Goal: Navigation & Orientation: Find specific page/section

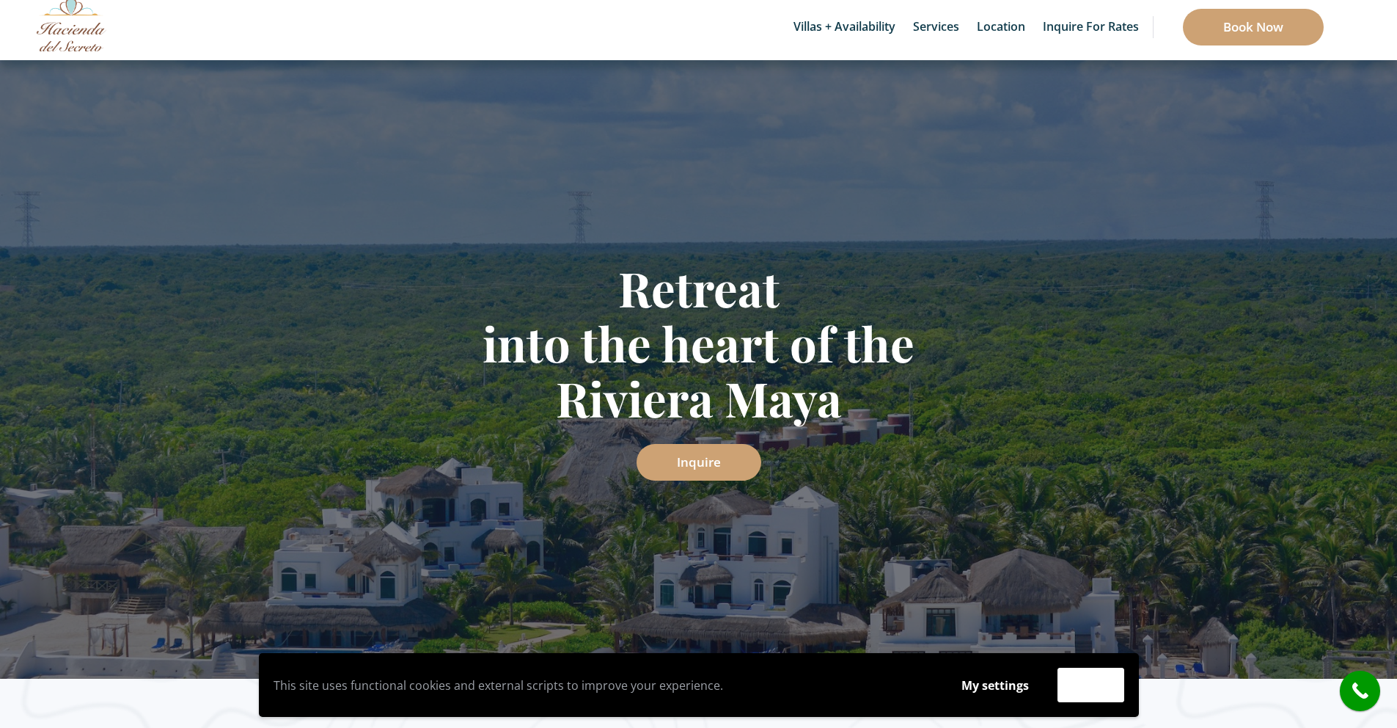
scroll to position [40, 0]
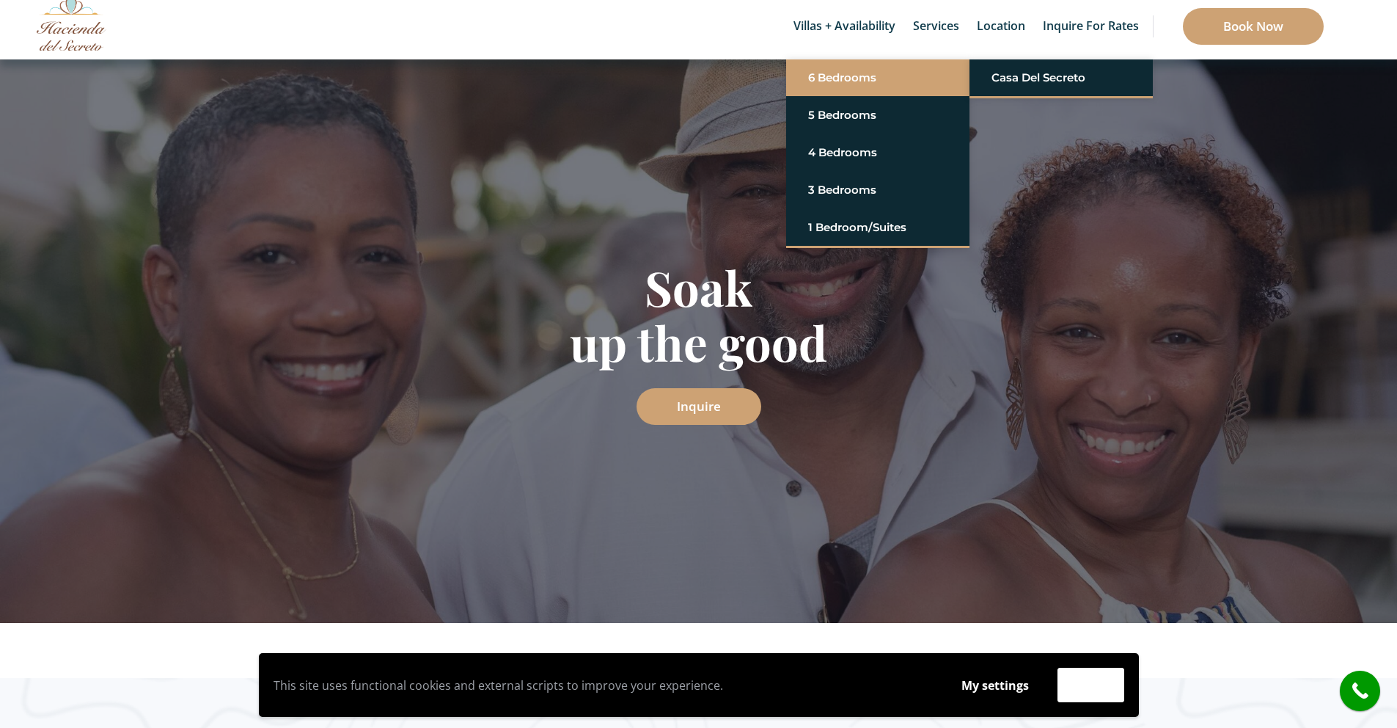
click at [833, 79] on link "6 Bedrooms" at bounding box center [877, 78] width 139 height 26
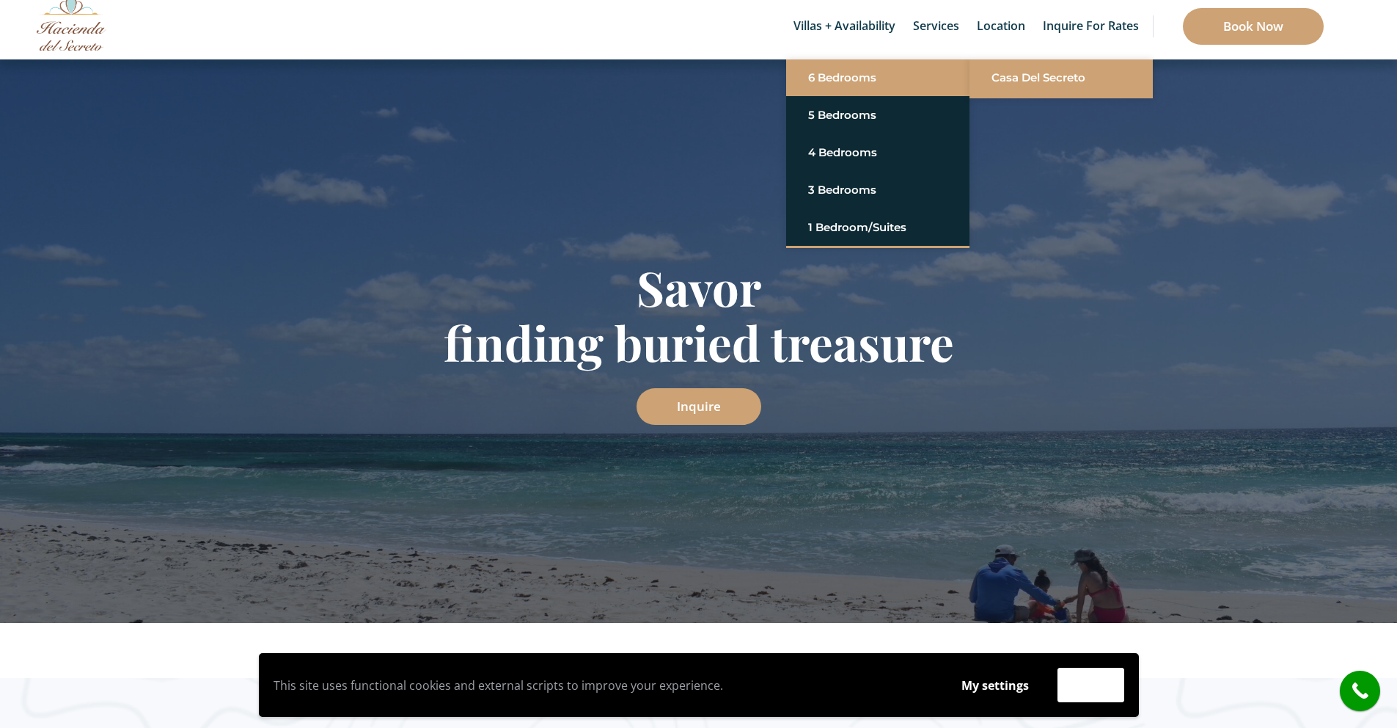
click at [1064, 81] on link "Casa del Secreto" at bounding box center [1061, 78] width 139 height 26
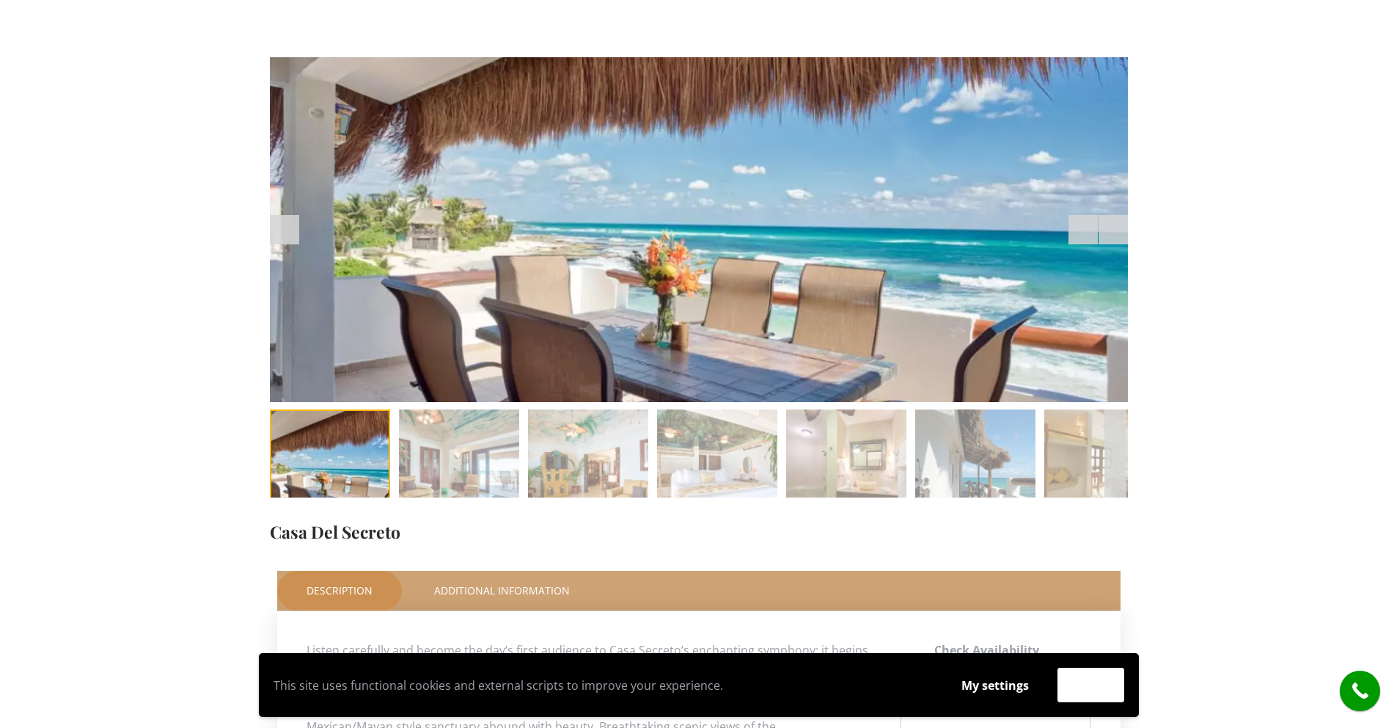
scroll to position [189, 0]
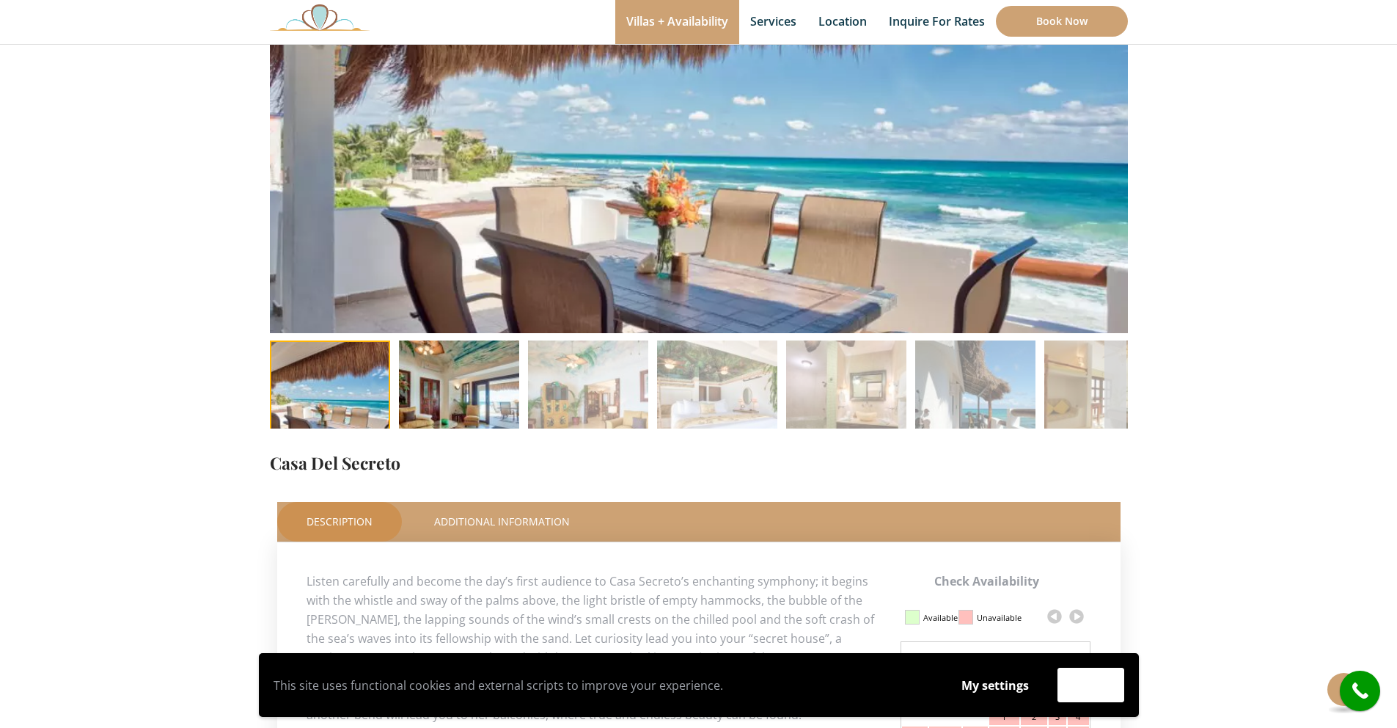
click at [472, 371] on img at bounding box center [459, 400] width 120 height 120
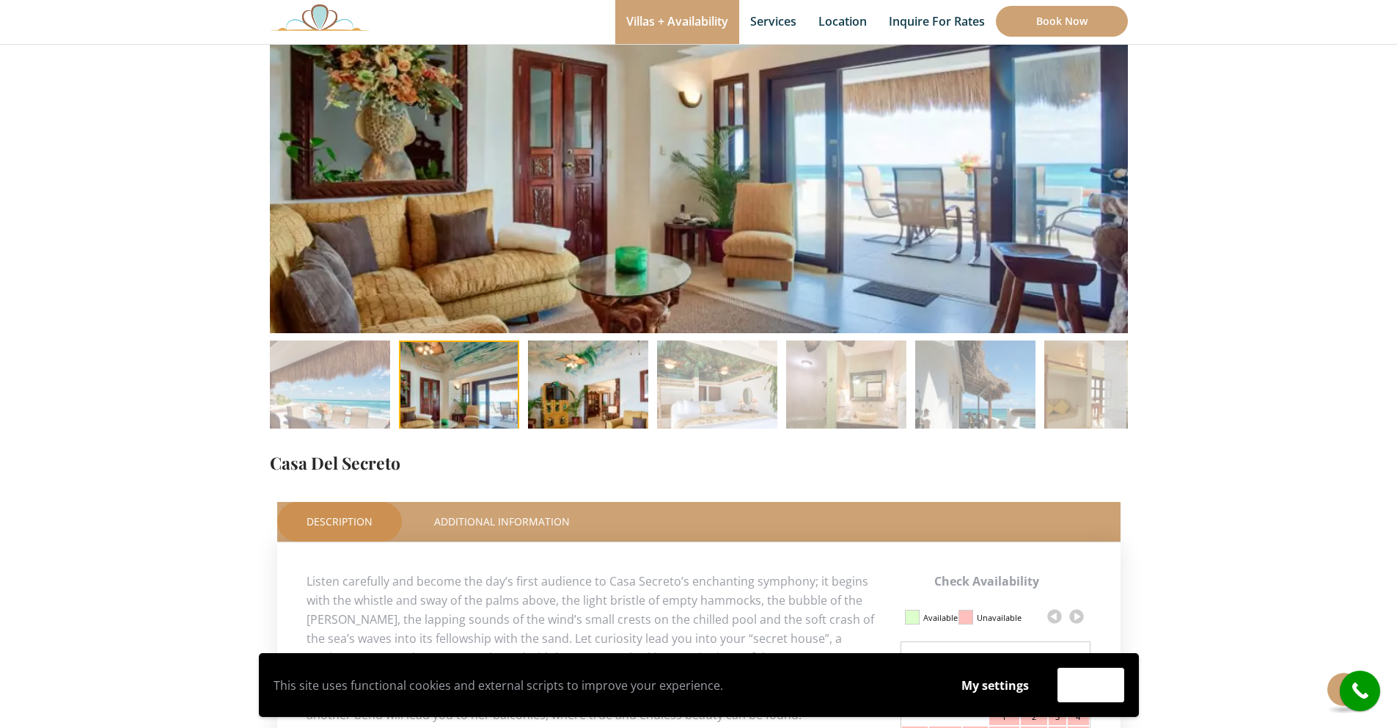
click at [573, 390] on img at bounding box center [588, 400] width 120 height 120
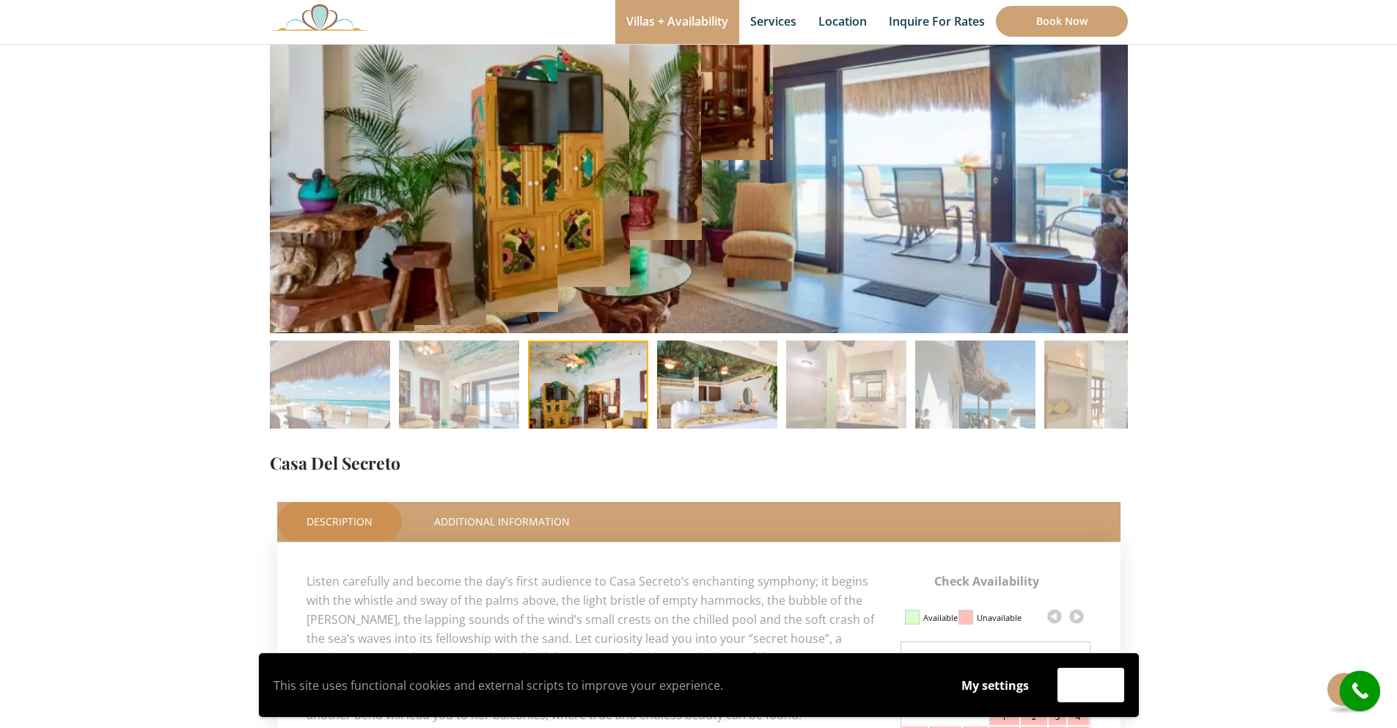
click at [713, 395] on img at bounding box center [717, 400] width 120 height 120
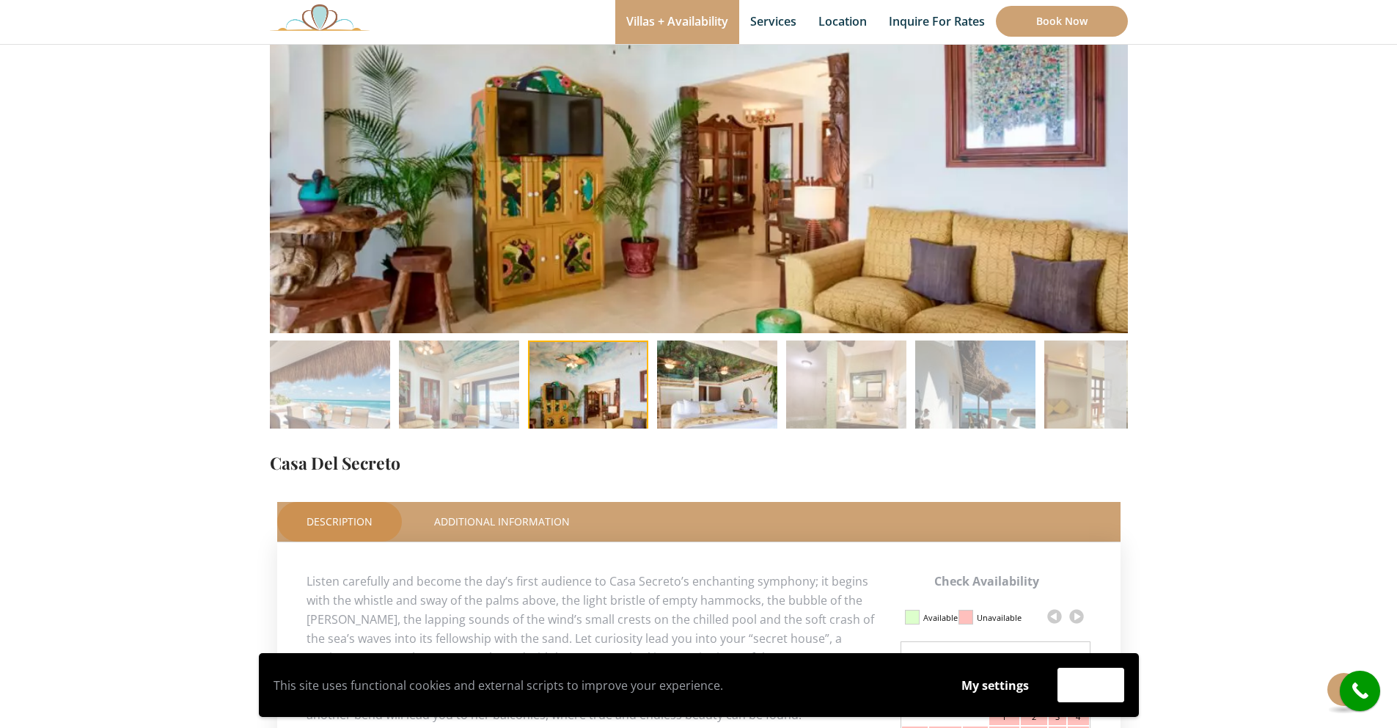
click at [714, 395] on img at bounding box center [717, 400] width 120 height 120
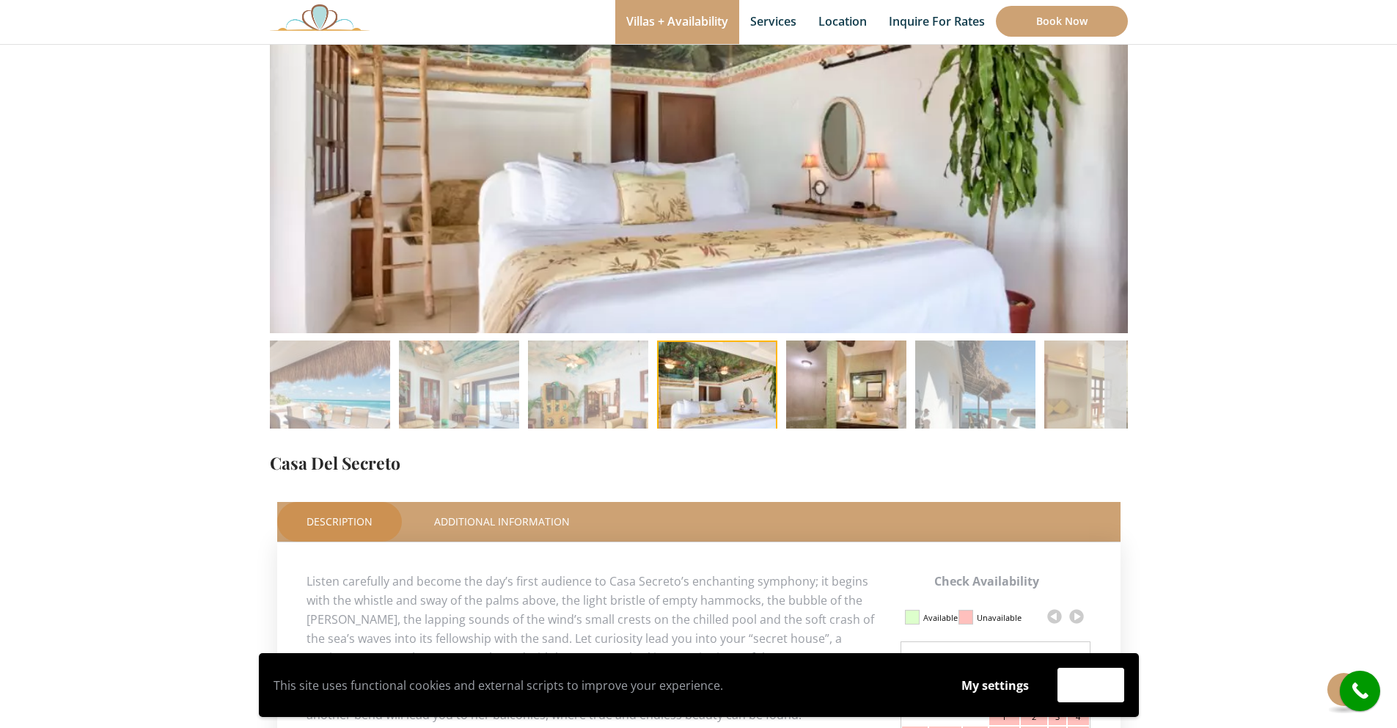
click at [842, 398] on img at bounding box center [846, 400] width 120 height 120
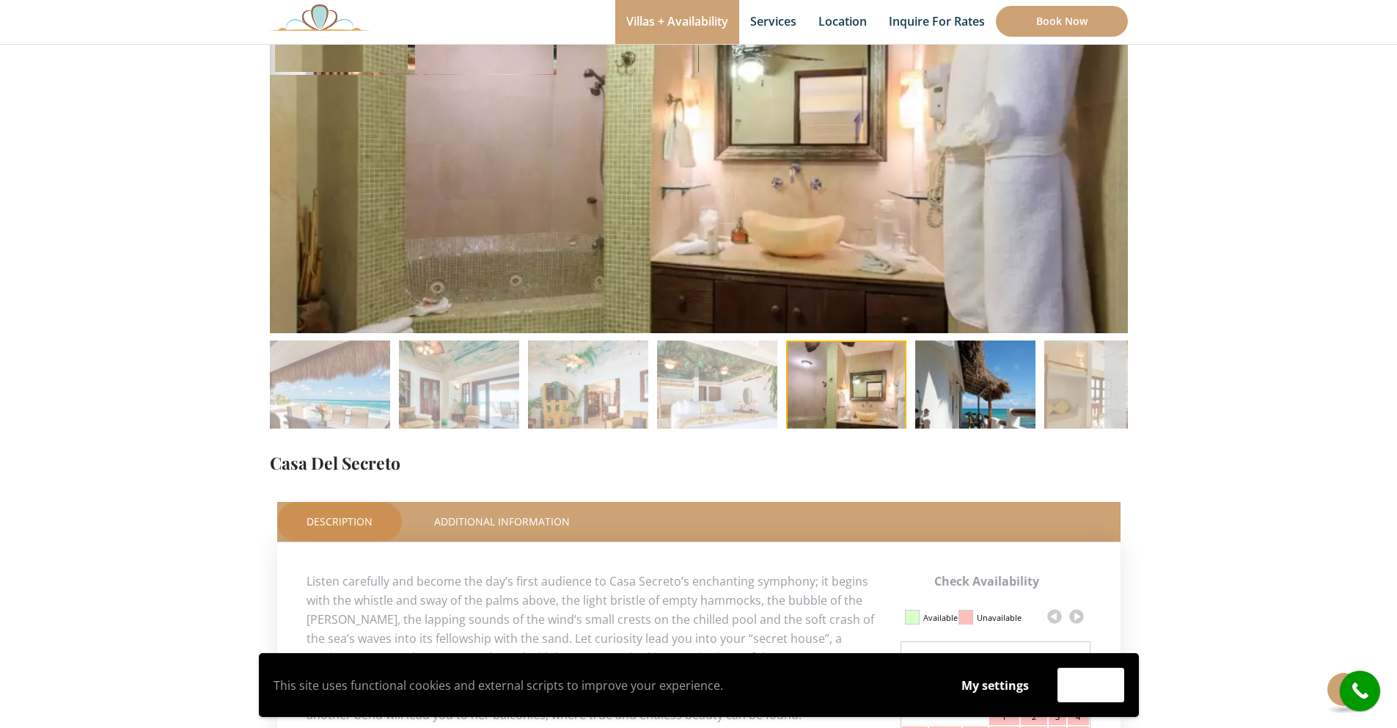
click at [991, 388] on img at bounding box center [975, 400] width 120 height 120
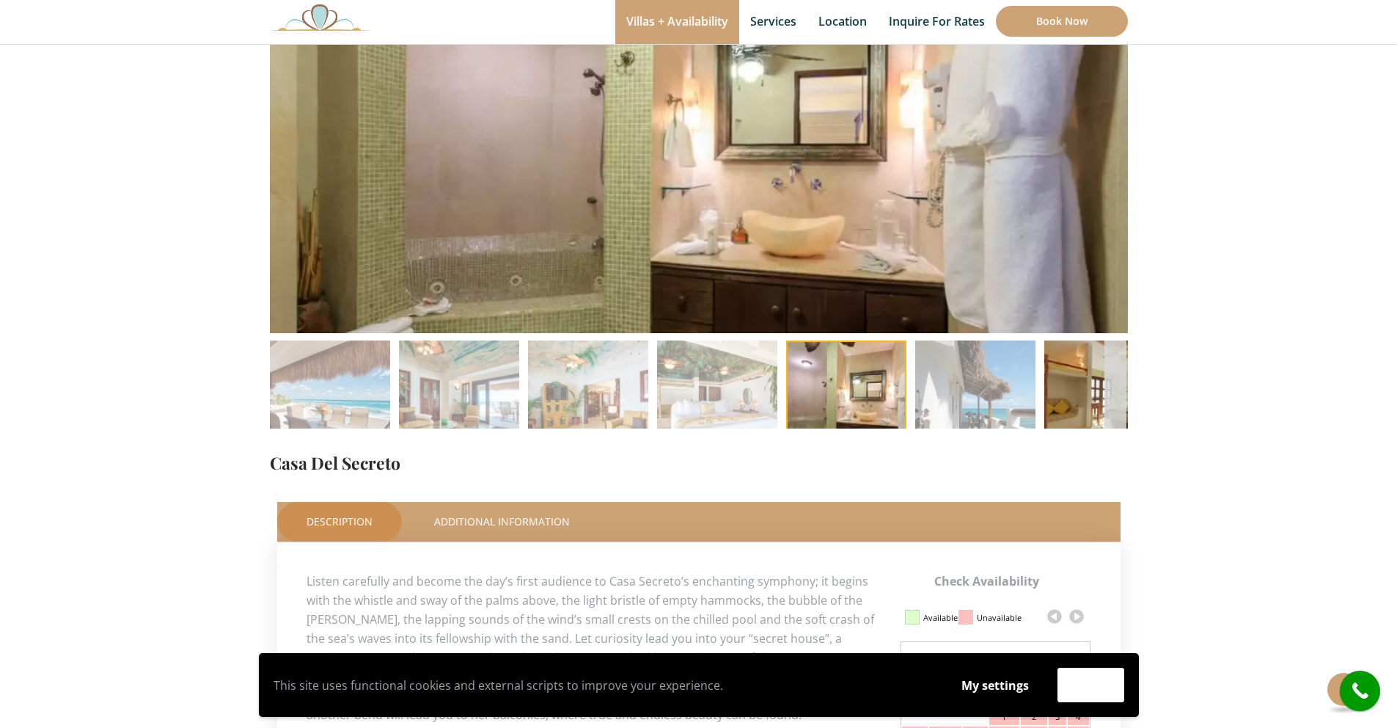
click at [1067, 392] on img at bounding box center [1105, 400] width 120 height 120
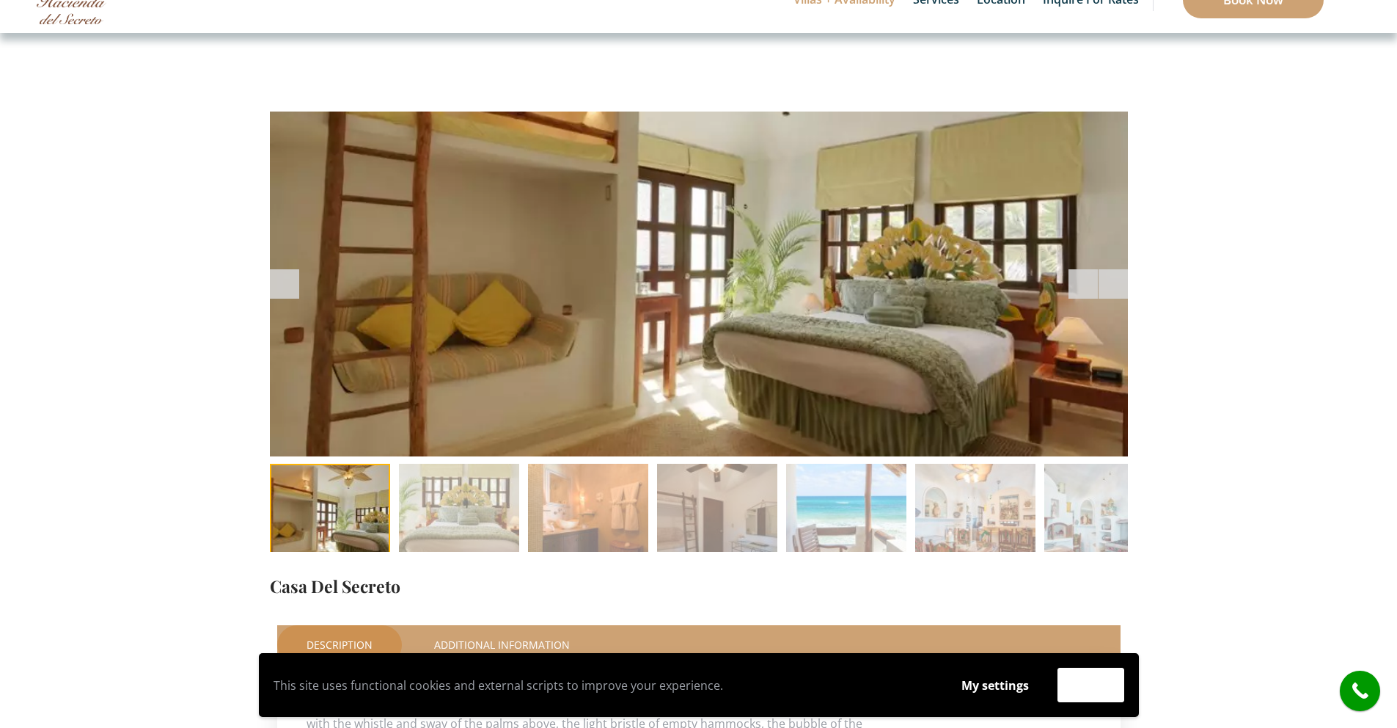
scroll to position [0, 0]
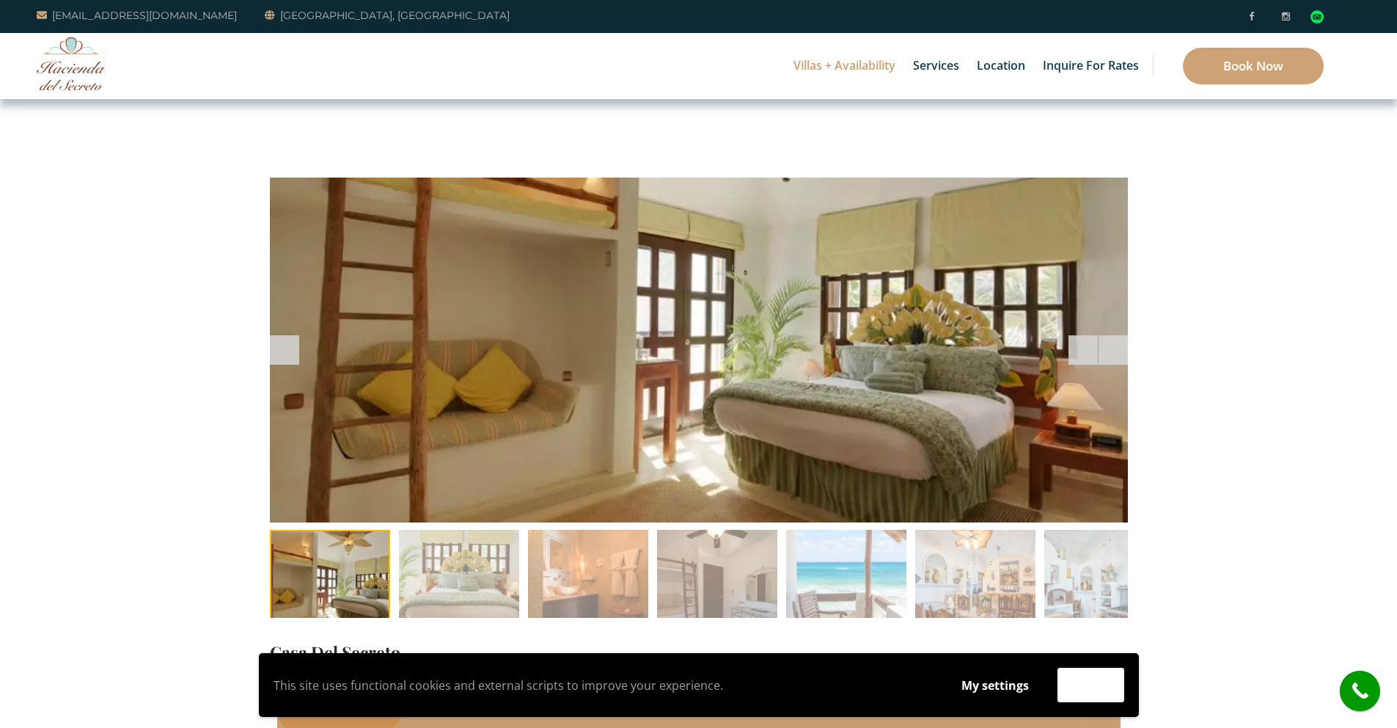
click at [1097, 350] on div at bounding box center [1083, 349] width 29 height 29
click at [1106, 351] on span at bounding box center [1113, 349] width 29 height 29
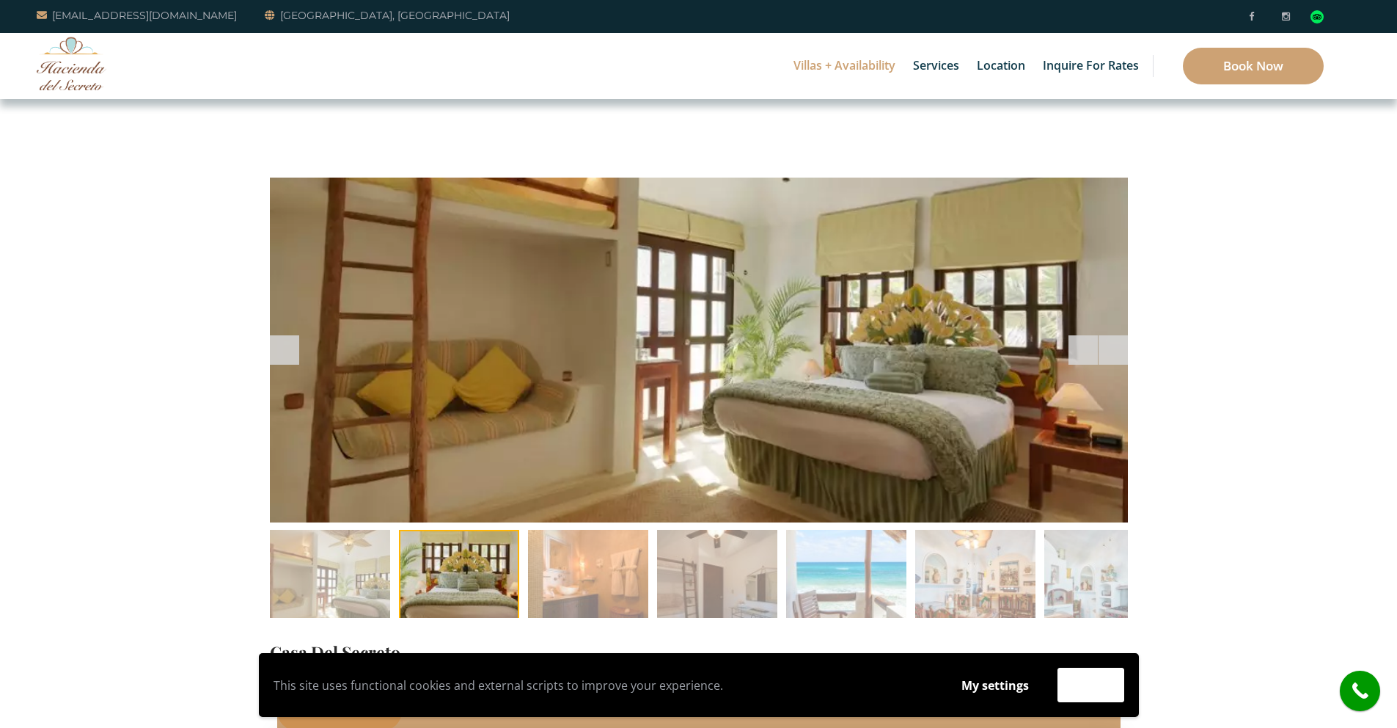
click at [1077, 345] on div at bounding box center [1083, 349] width 29 height 29
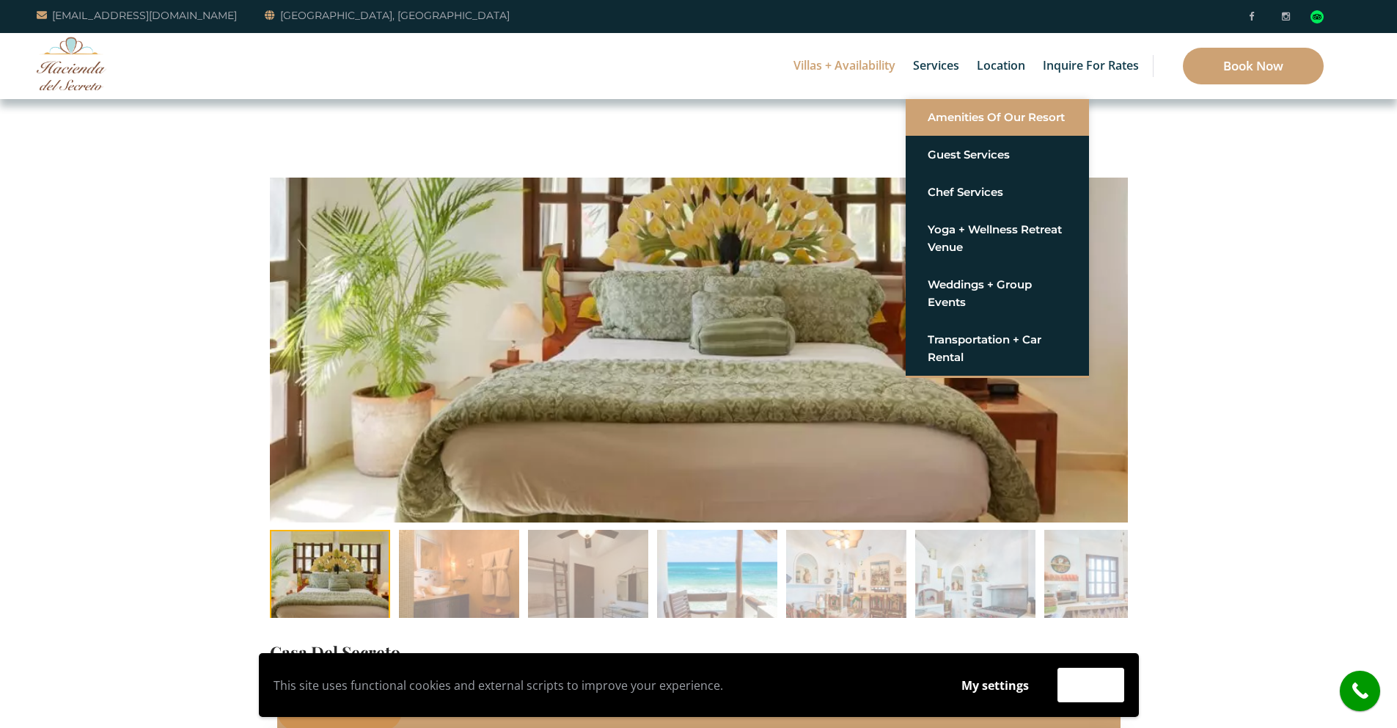
click at [955, 120] on link "Amenities of Our Resort" at bounding box center [997, 117] width 139 height 26
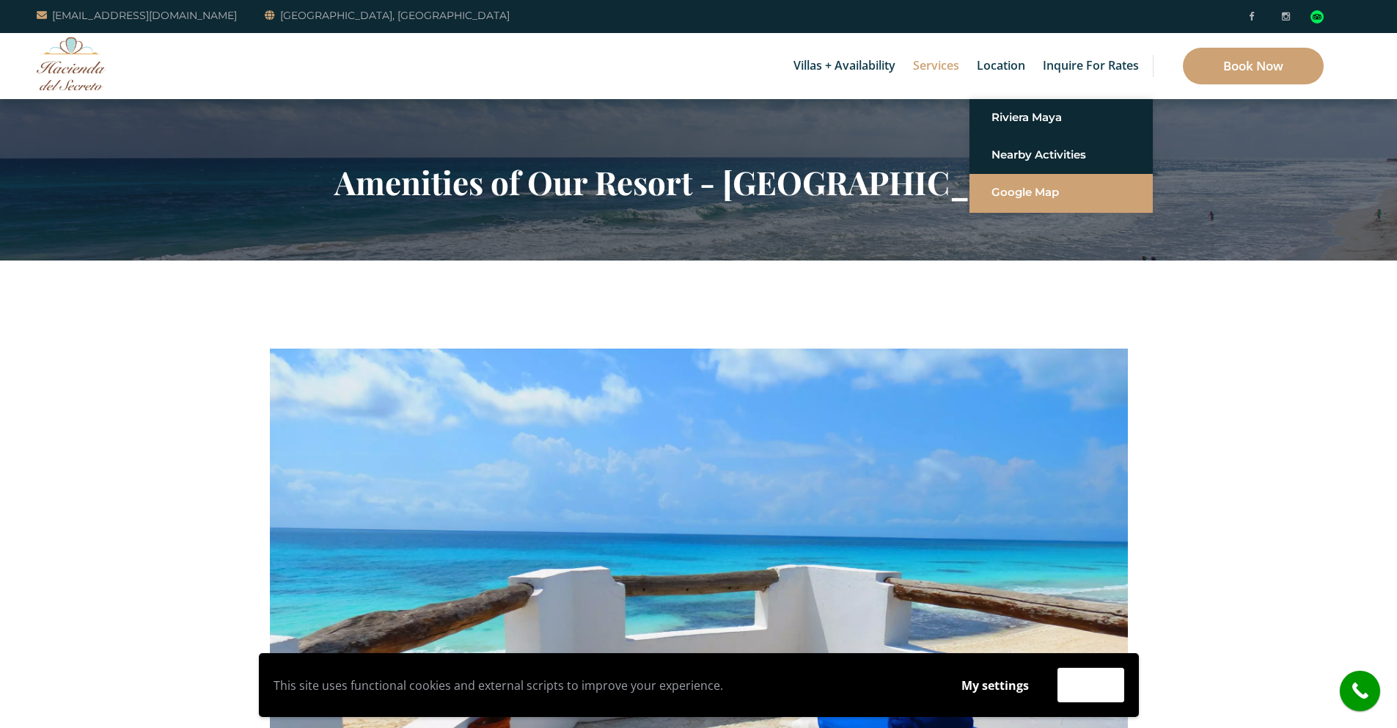
click at [1012, 194] on link "Google Map" at bounding box center [1061, 192] width 139 height 26
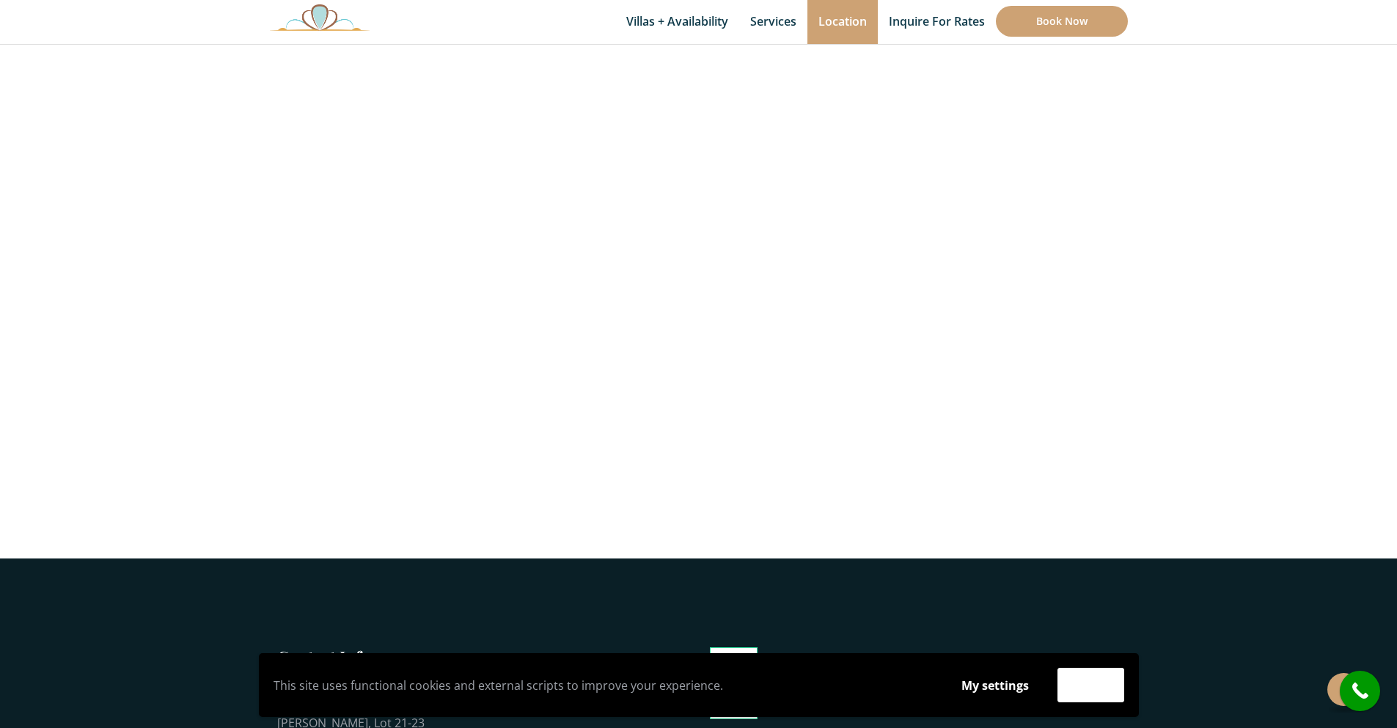
scroll to position [456, 0]
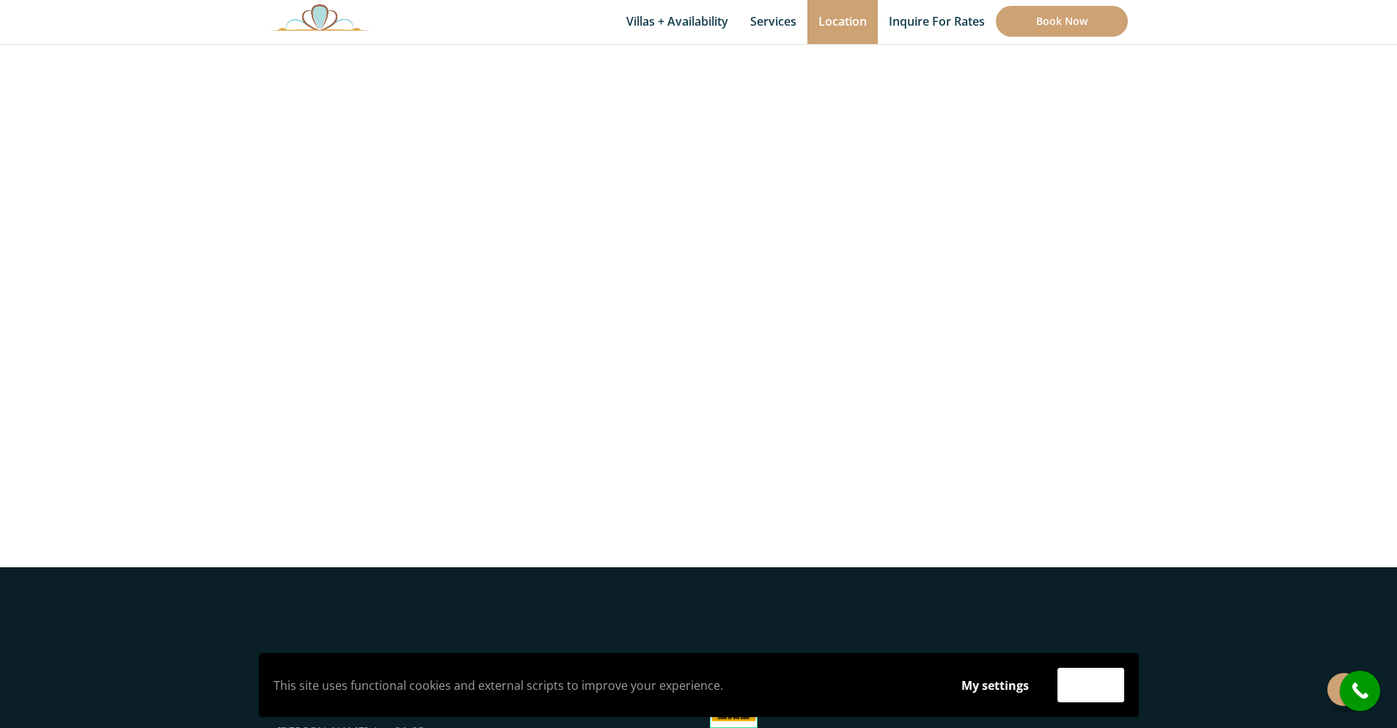
click at [224, 209] on section at bounding box center [698, 185] width 1397 height 763
